Goal: Task Accomplishment & Management: Manage account settings

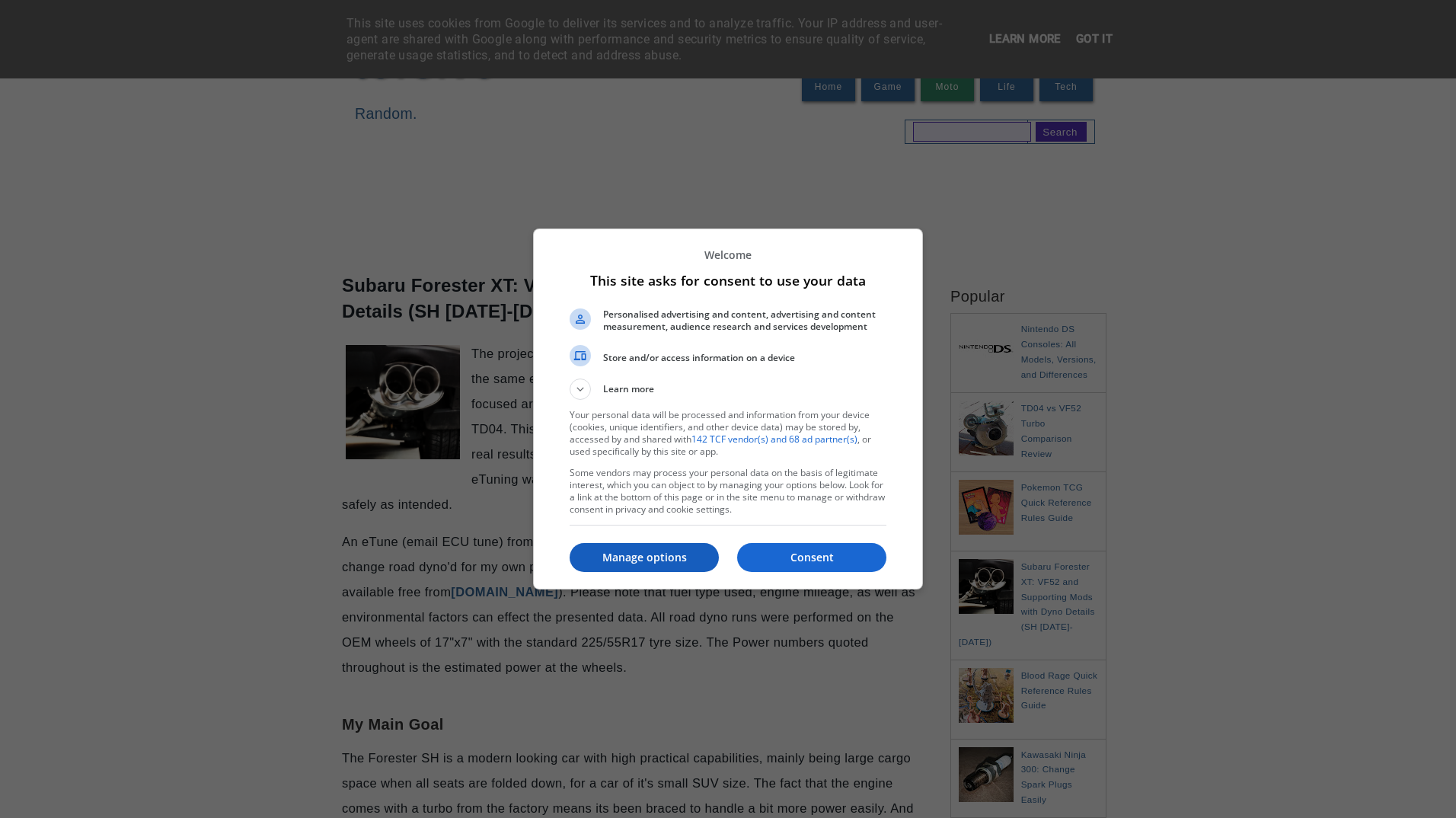
click at [606, 558] on p "Manage options" at bounding box center [644, 557] width 149 height 15
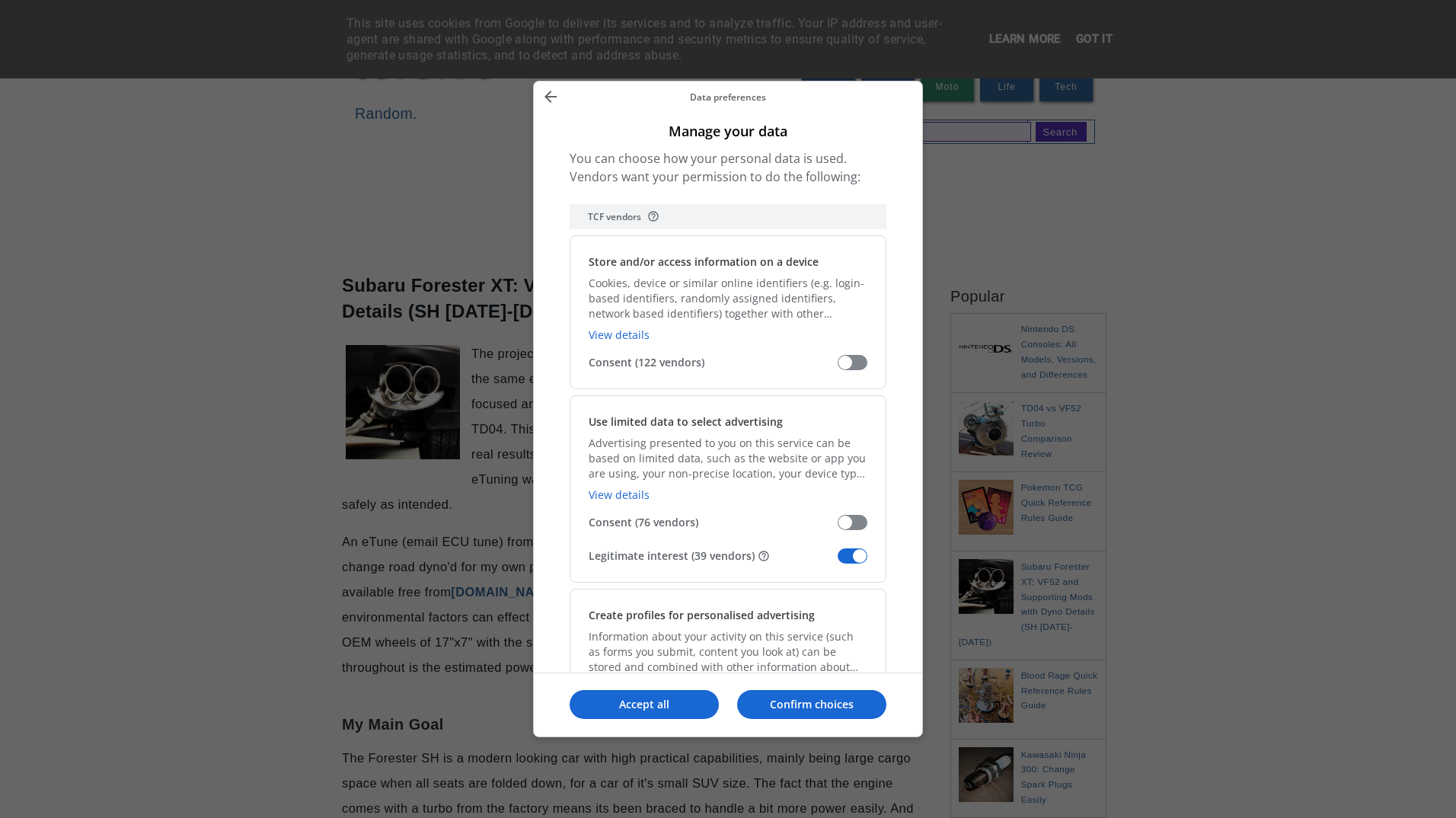
click at [845, 552] on span "Manage your data" at bounding box center [852, 556] width 30 height 15
click at [837, 561] on input "Legitimate interest (39 vendors)" at bounding box center [837, 561] width 0 height 0
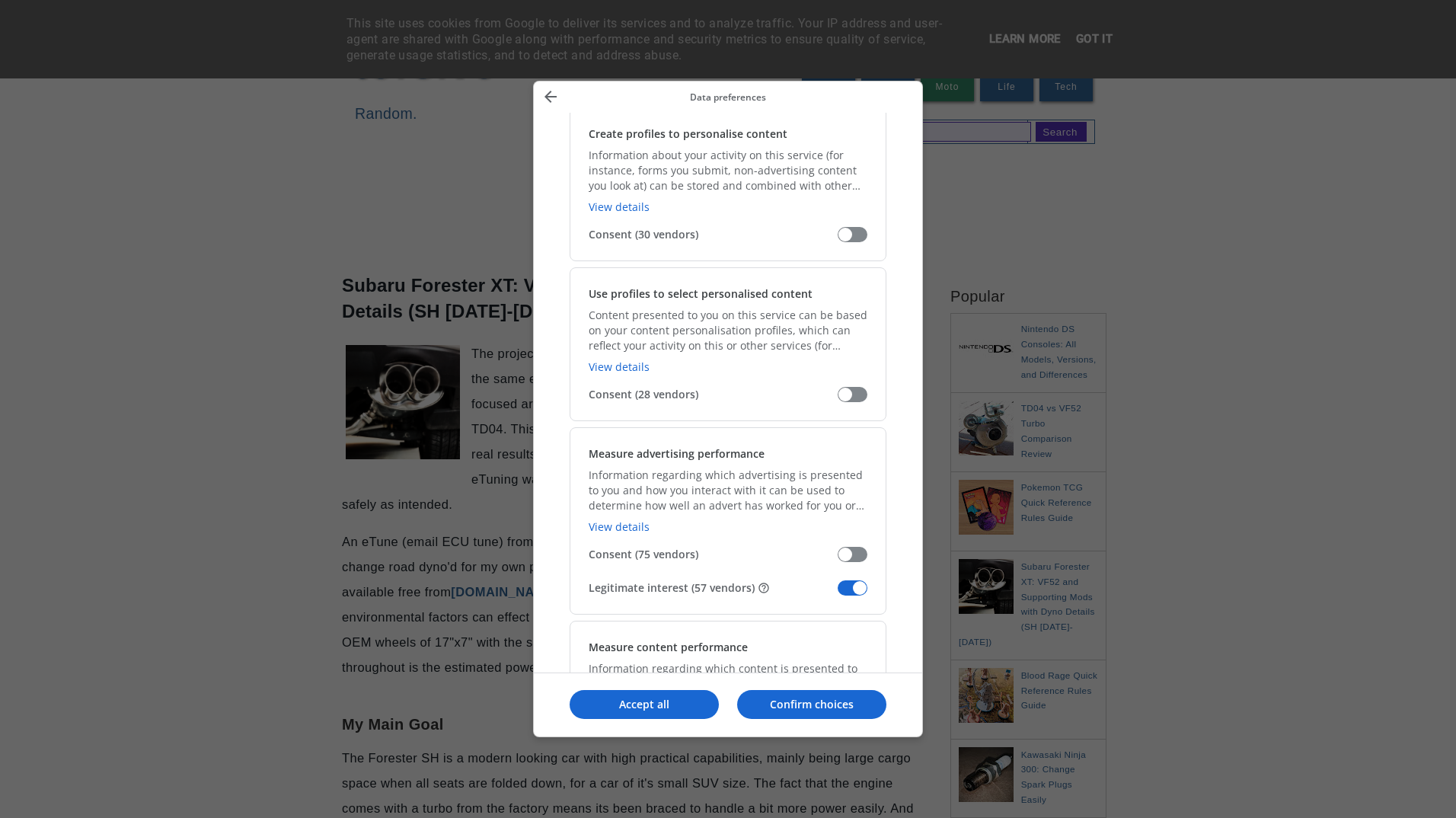
scroll to position [838, 0]
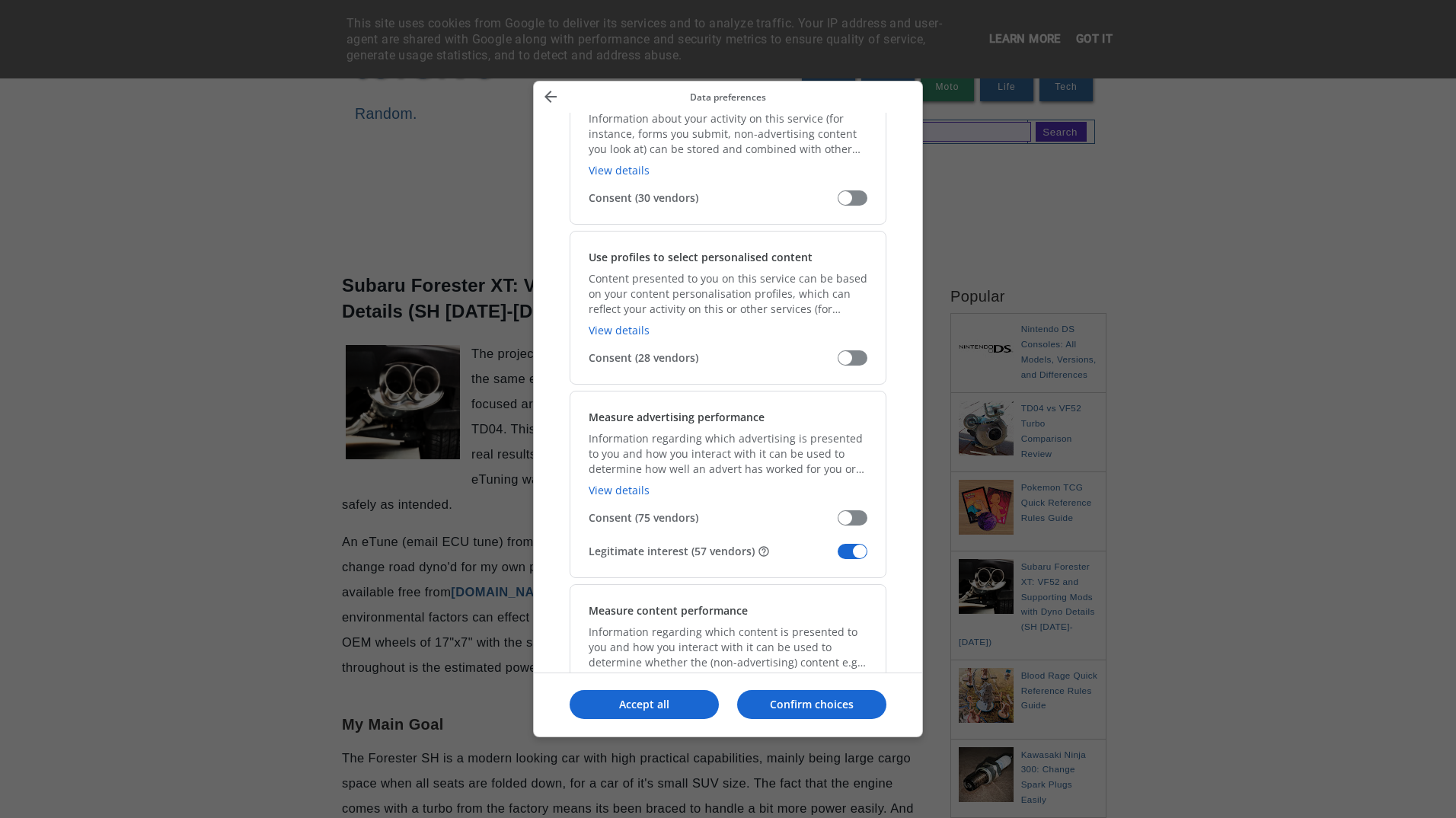
click at [846, 552] on span "Manage your data" at bounding box center [852, 551] width 30 height 15
click at [837, 557] on input "Legitimate interest (57 vendors)" at bounding box center [837, 557] width 0 height 0
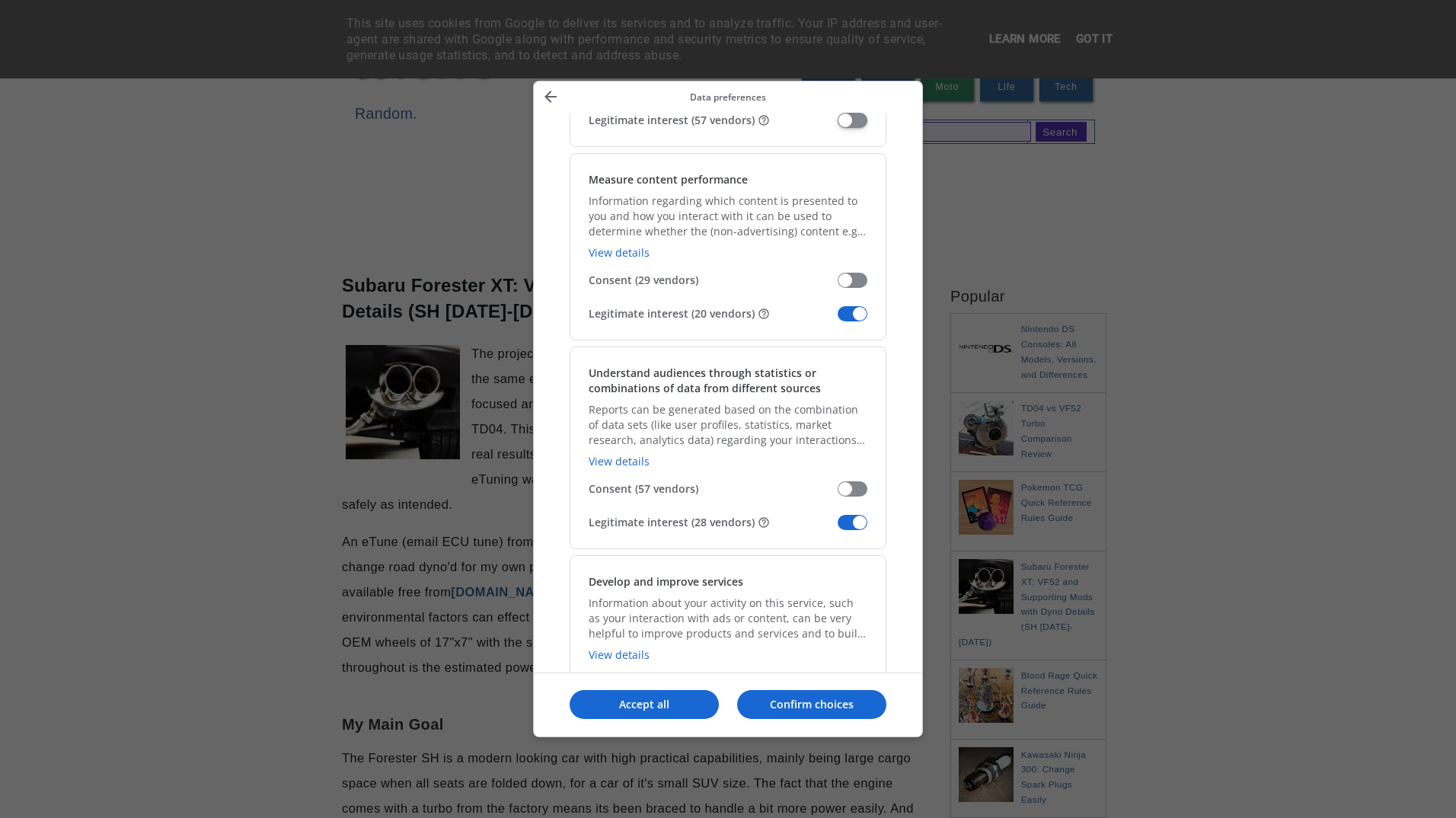
scroll to position [1295, 0]
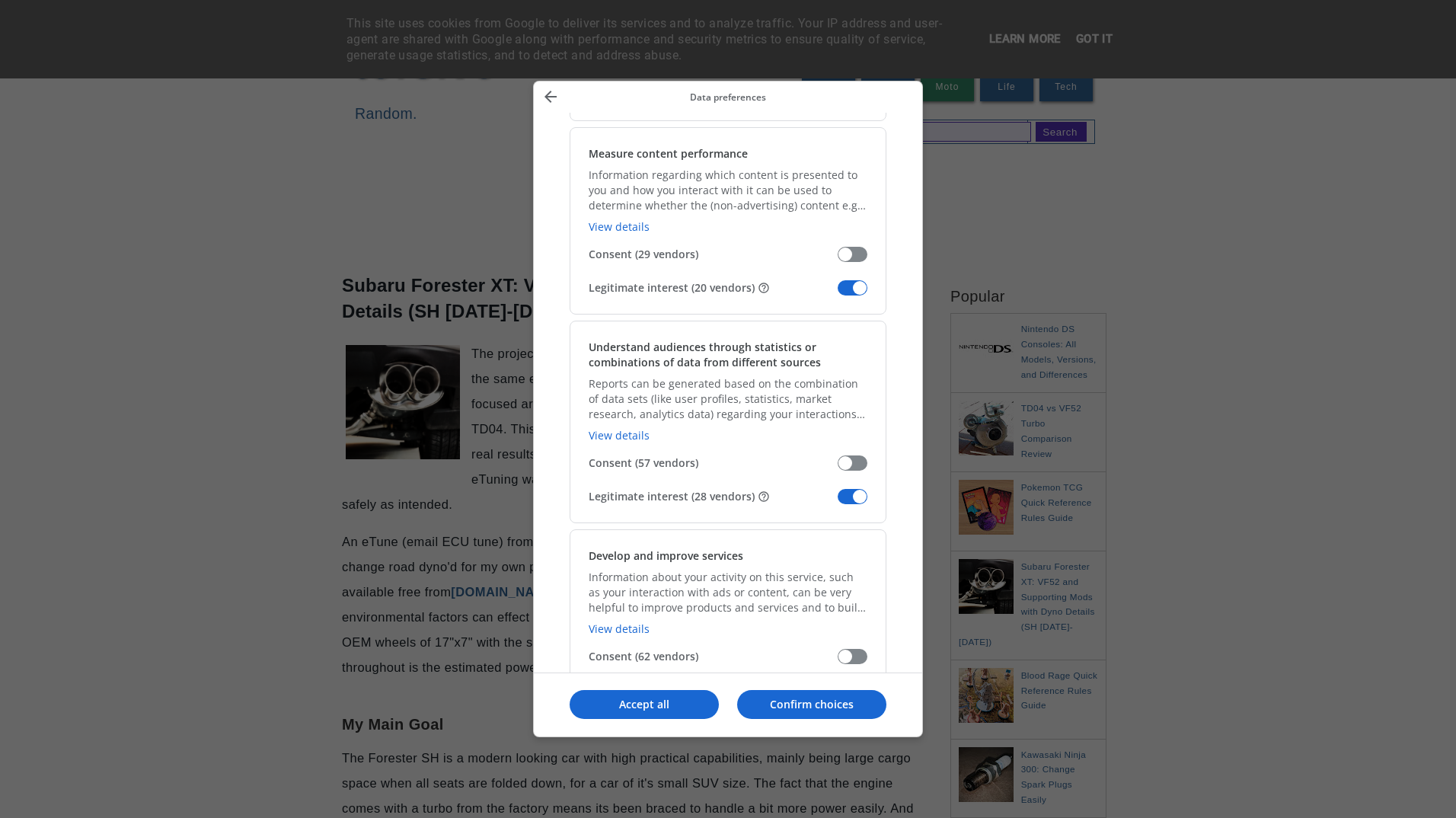
click at [845, 287] on span "Manage your data" at bounding box center [852, 288] width 30 height 15
click at [837, 293] on input "Legitimate interest (20 vendors)" at bounding box center [837, 293] width 0 height 0
click at [848, 495] on span "Manage your data" at bounding box center [852, 496] width 30 height 15
click at [837, 502] on input "Legitimate interest (28 vendors)" at bounding box center [837, 502] width 0 height 0
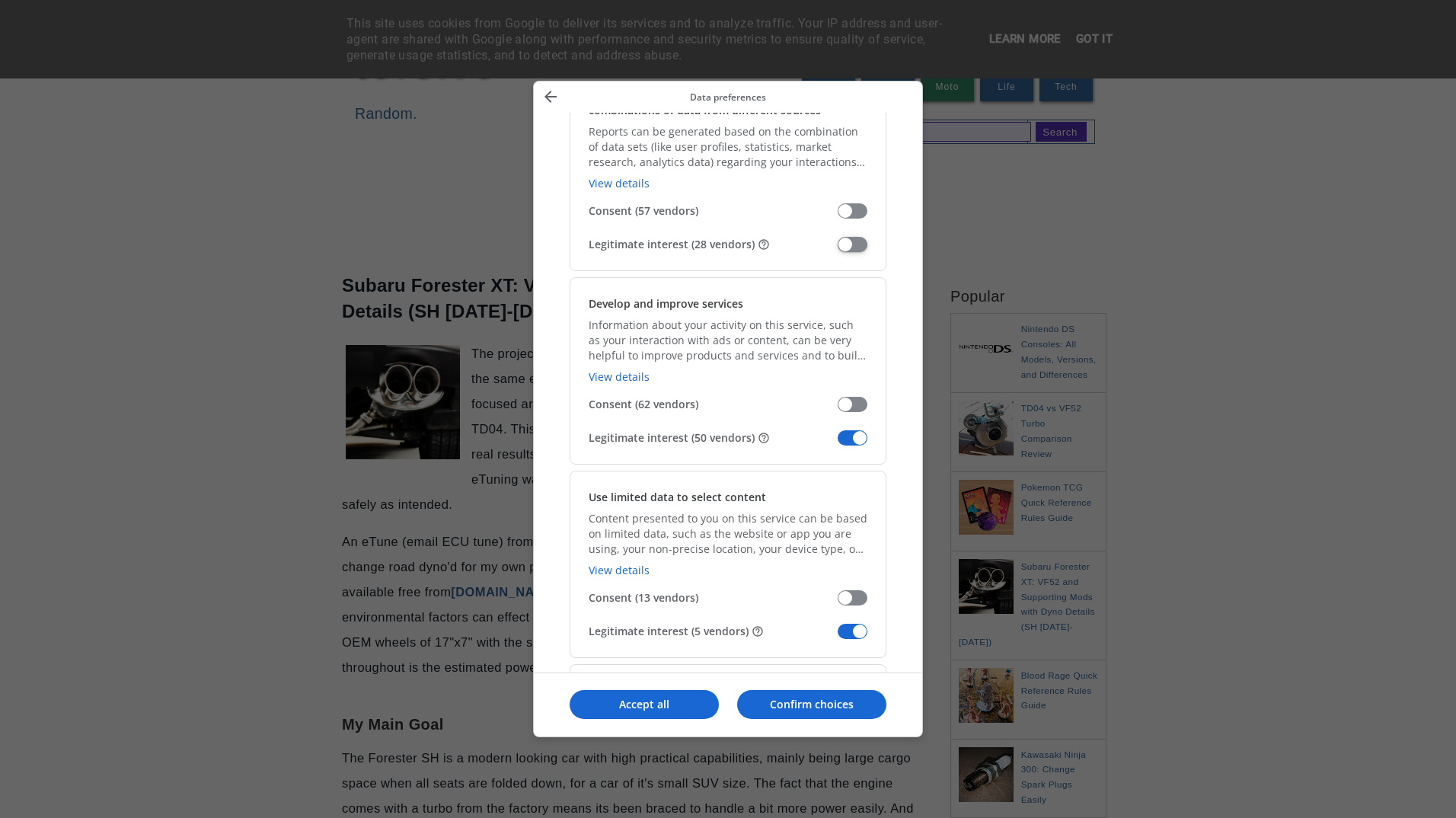
scroll to position [1600, 0]
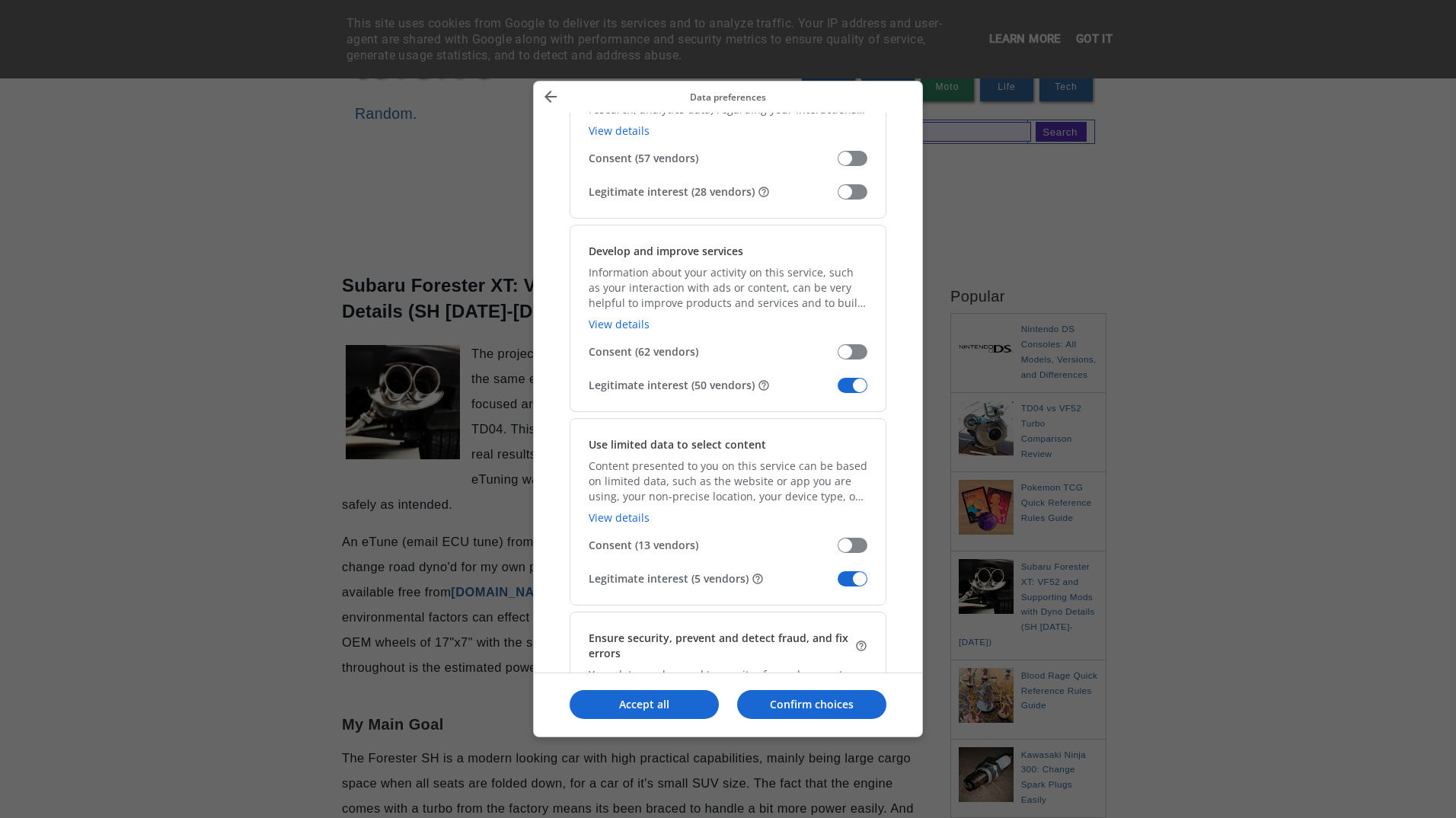
click at [845, 391] on span "Manage your data" at bounding box center [852, 385] width 30 height 15
click at [837, 391] on input "Legitimate interest (50 vendors)" at bounding box center [837, 391] width 0 height 0
click at [843, 579] on span "Manage your data" at bounding box center [852, 579] width 30 height 15
click at [837, 584] on input "Legitimate interest (5 vendors)" at bounding box center [837, 584] width 0 height 0
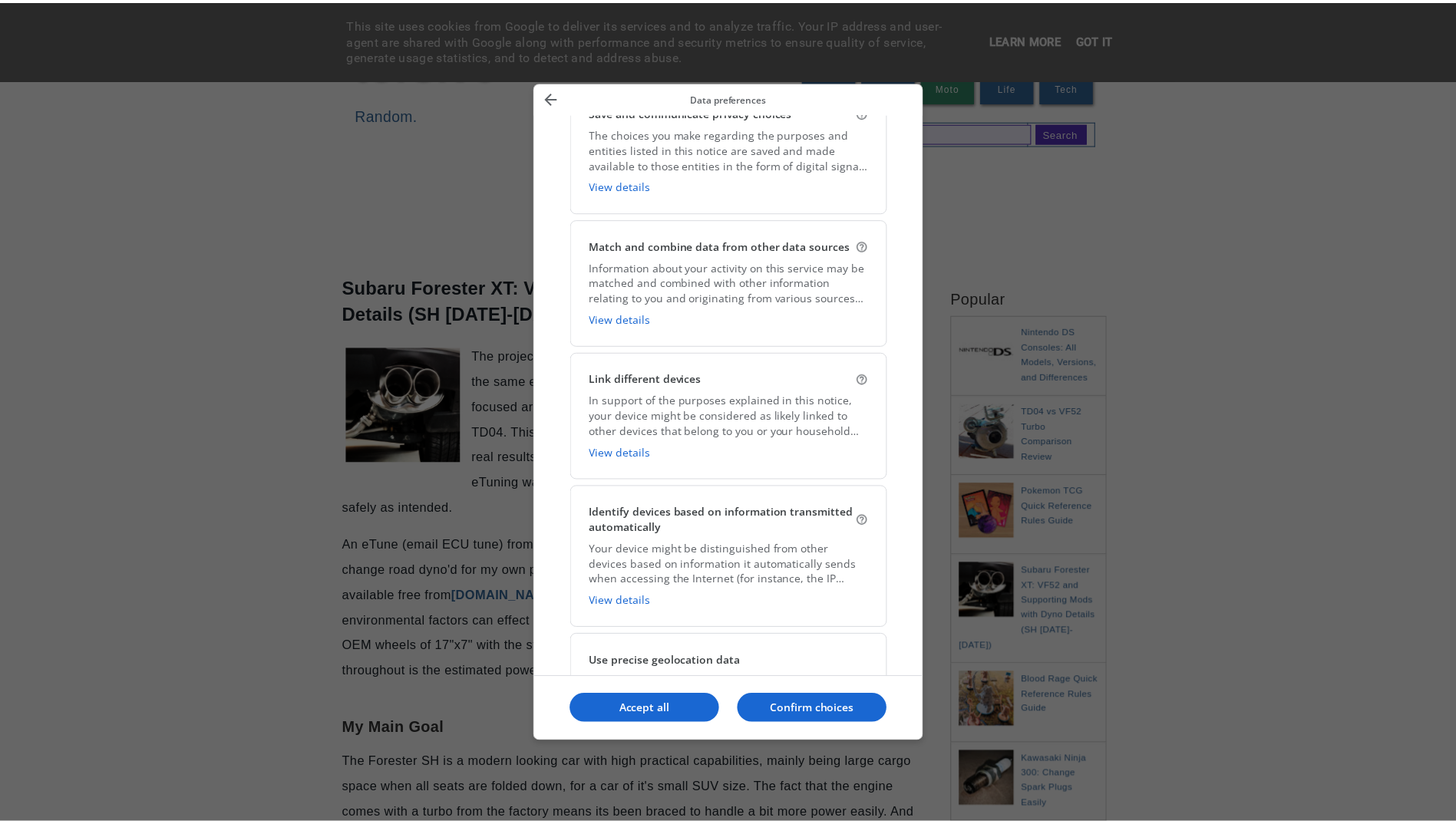
scroll to position [2609, 0]
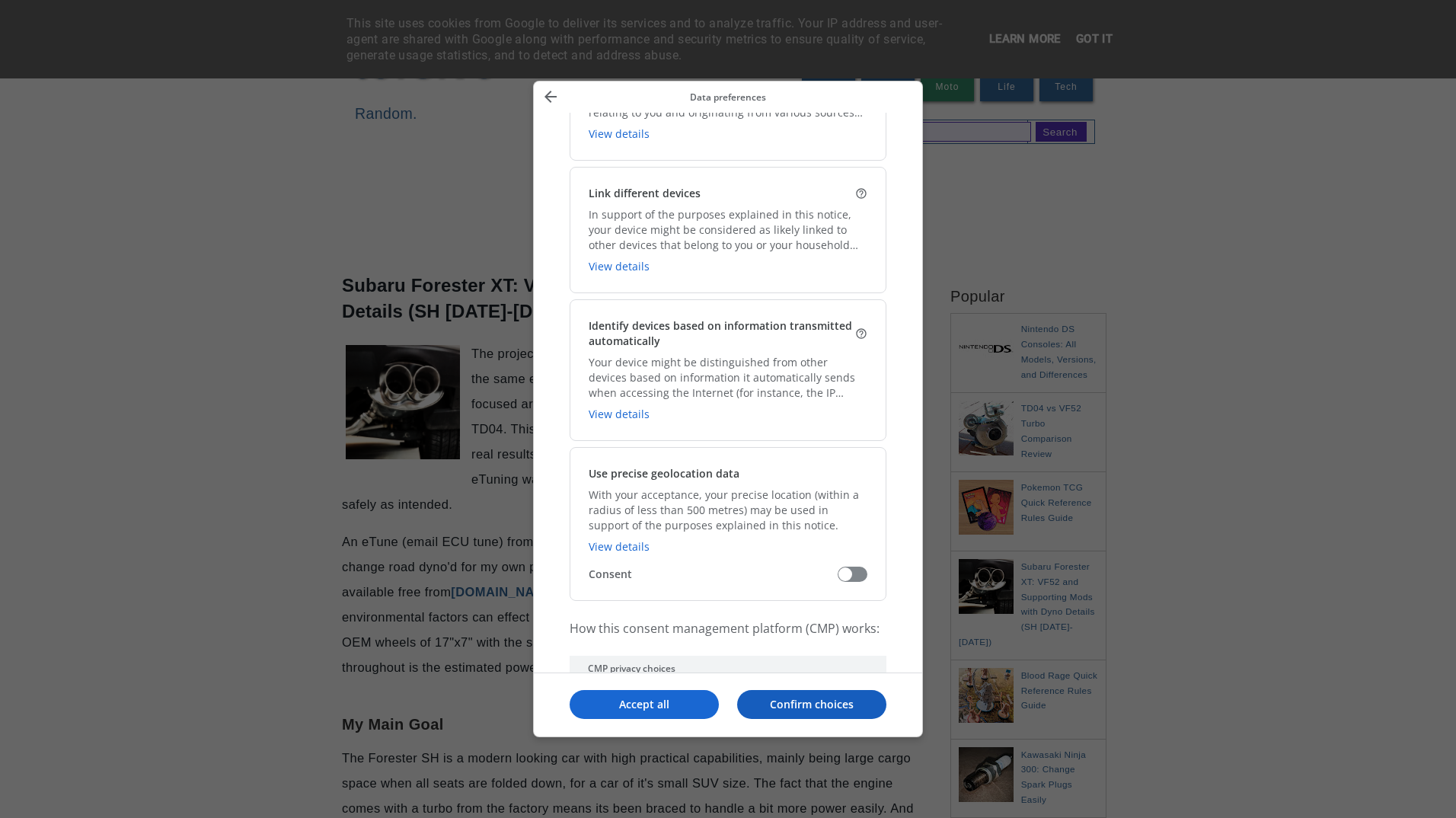
click at [783, 709] on p "Confirm choices" at bounding box center [811, 704] width 149 height 15
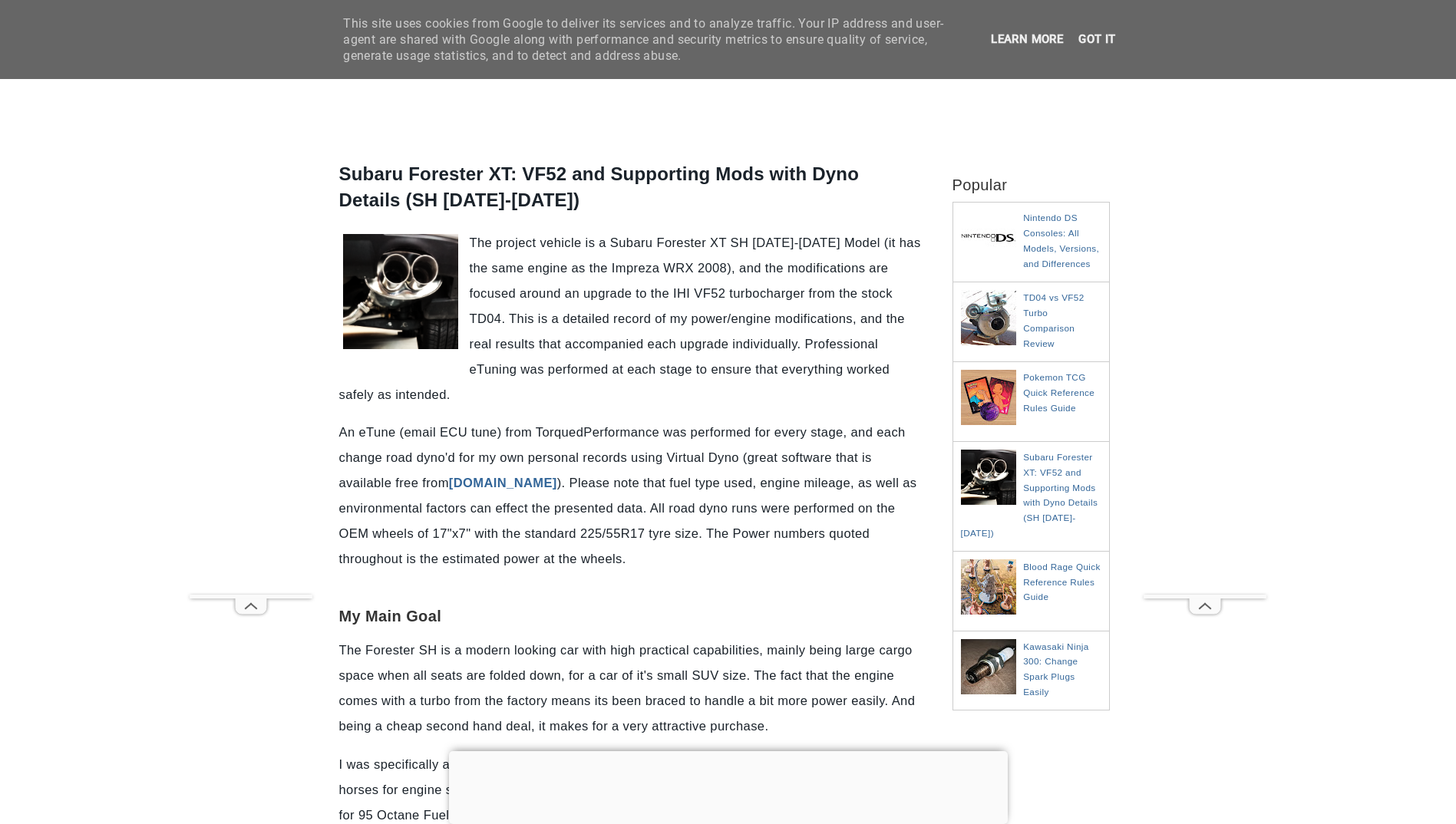
scroll to position [0, 0]
